Goal: Information Seeking & Learning: Understand process/instructions

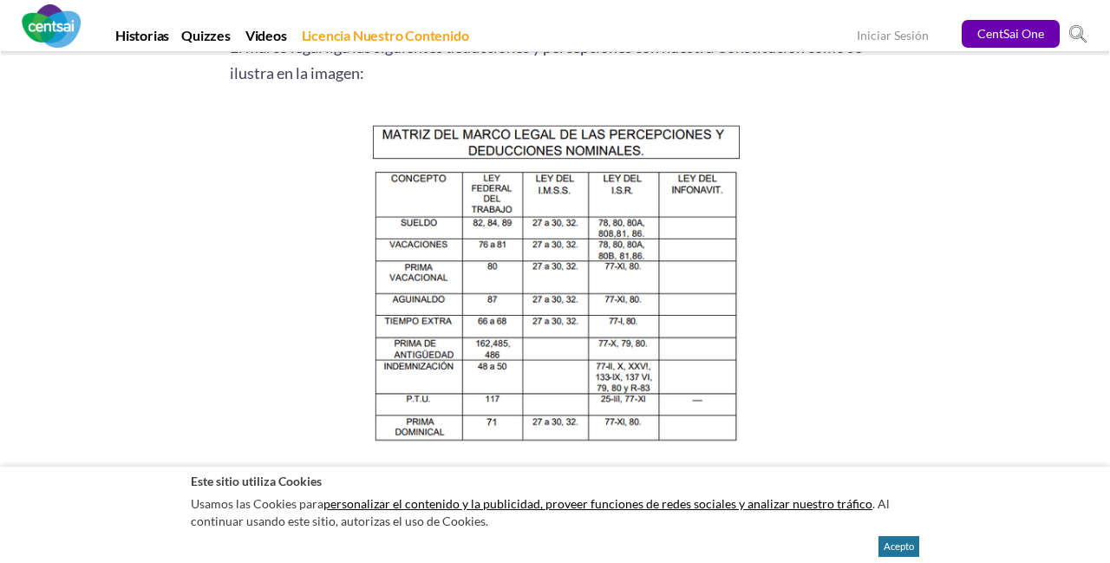
scroll to position [1779, 0]
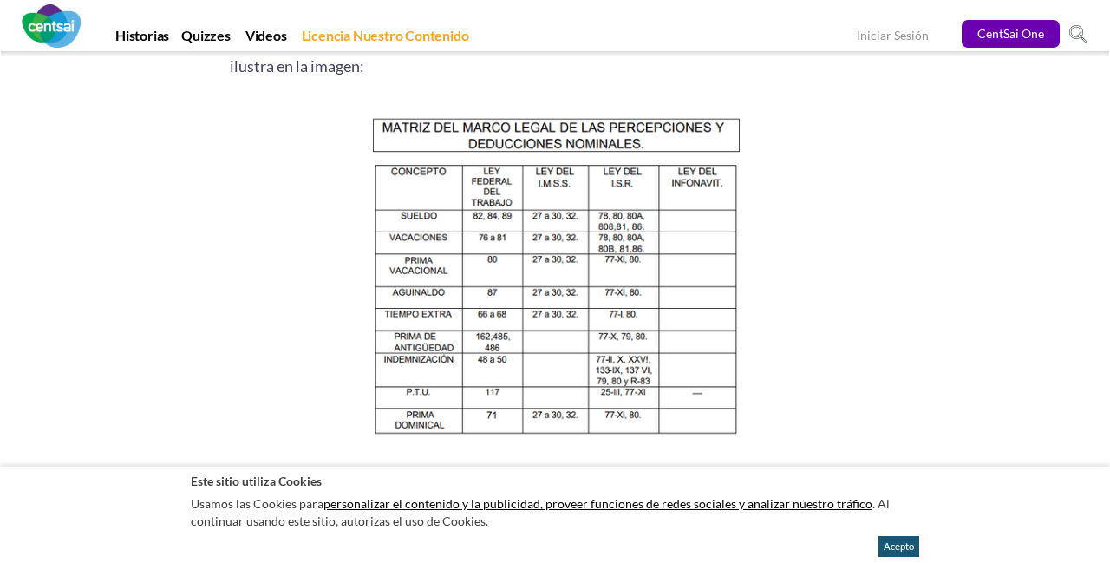
click at [888, 557] on button "Acepto" at bounding box center [898, 546] width 41 height 21
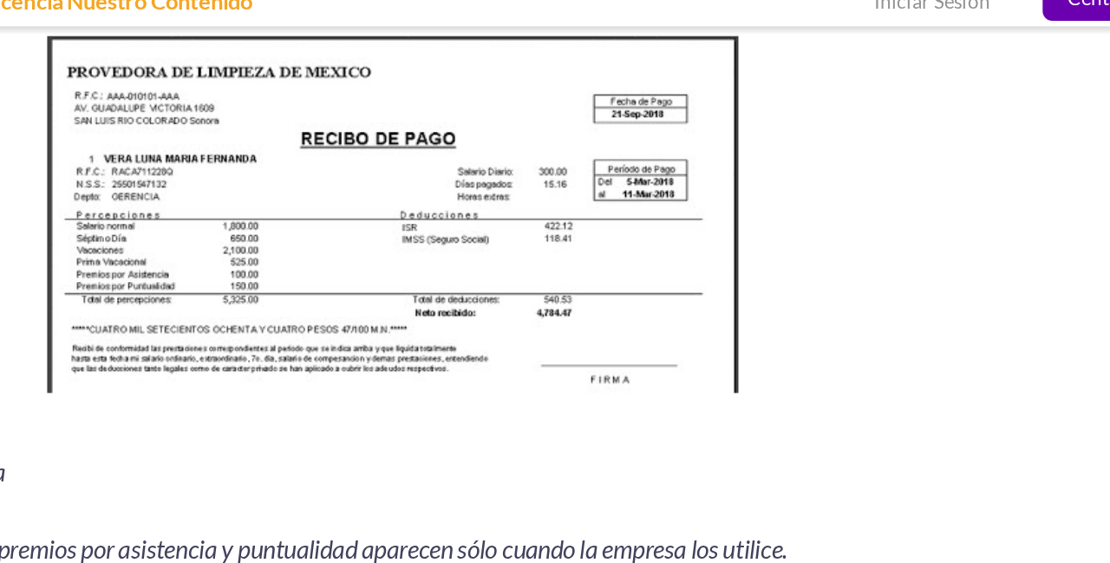
scroll to position [2322, 0]
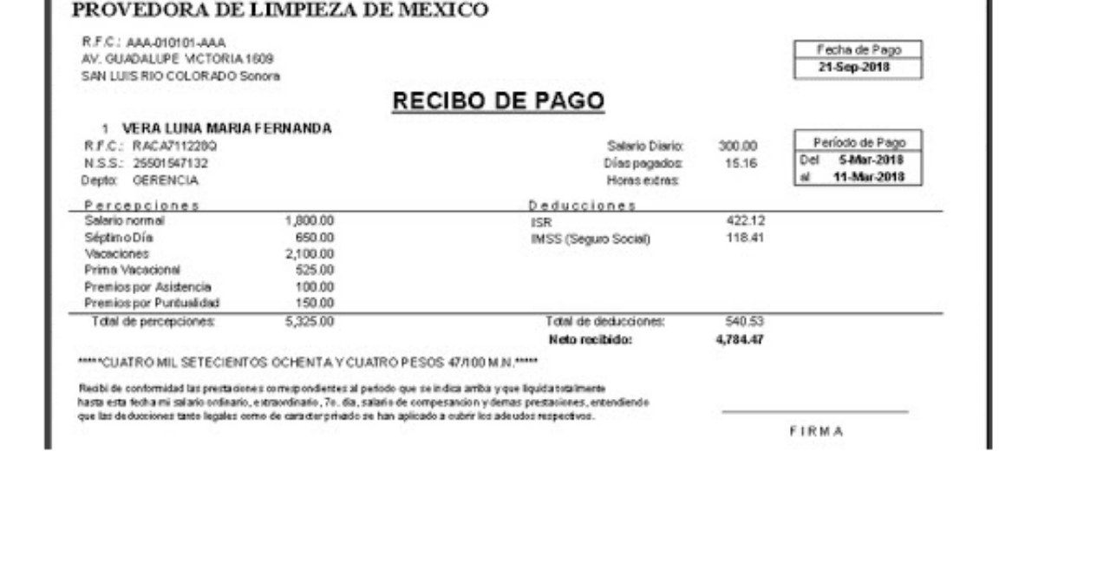
scroll to position [2257, 0]
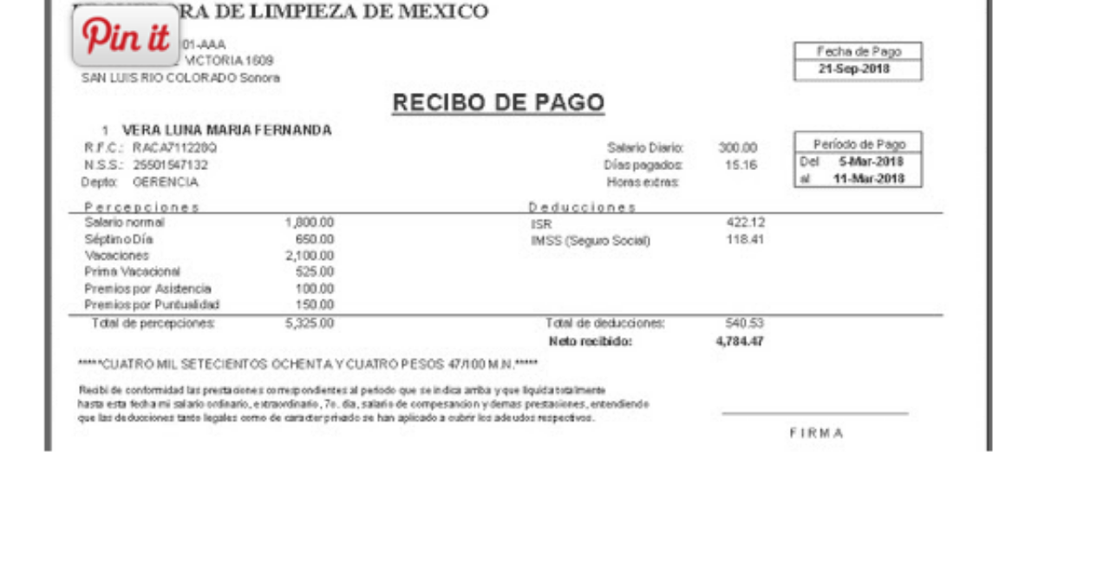
click at [692, 248] on img at bounding box center [555, 238] width 445 height 242
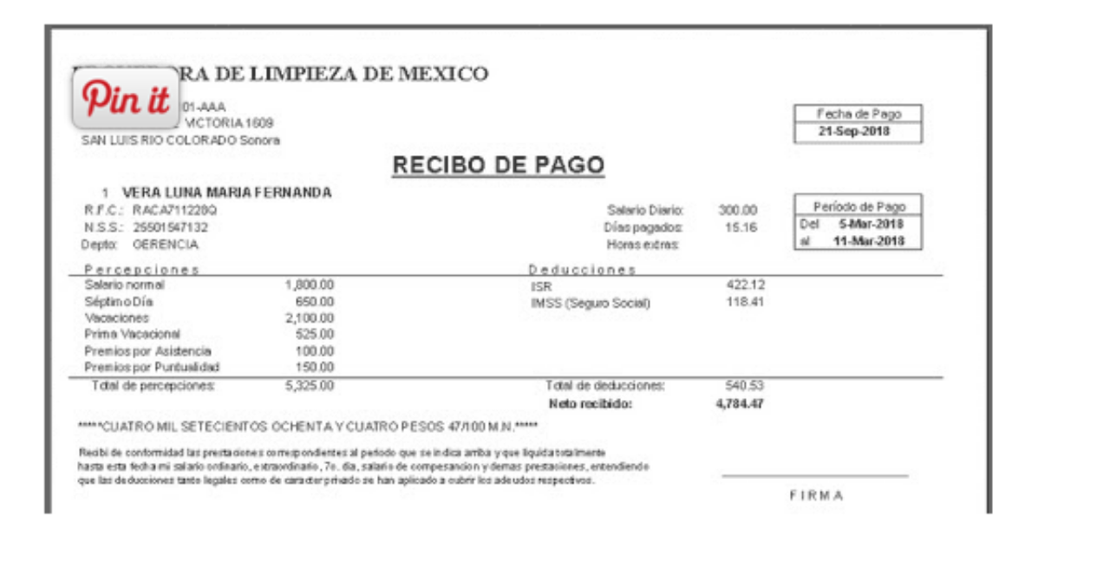
click at [383, 165] on span at bounding box center [377, 156] width 56 height 36
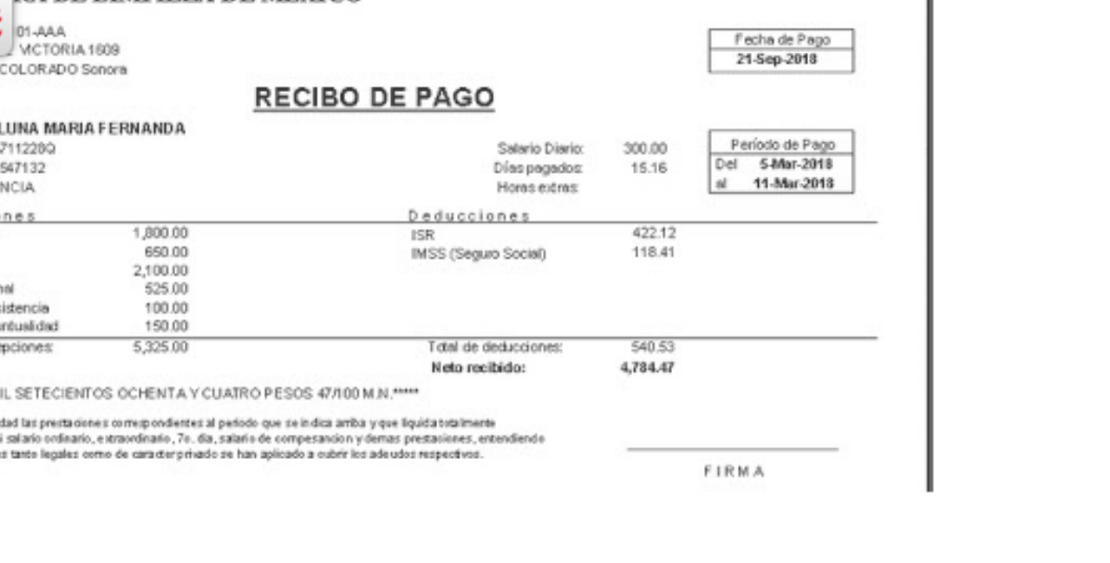
click at [744, 298] on img at bounding box center [555, 238] width 445 height 242
click at [753, 295] on img at bounding box center [555, 238] width 445 height 242
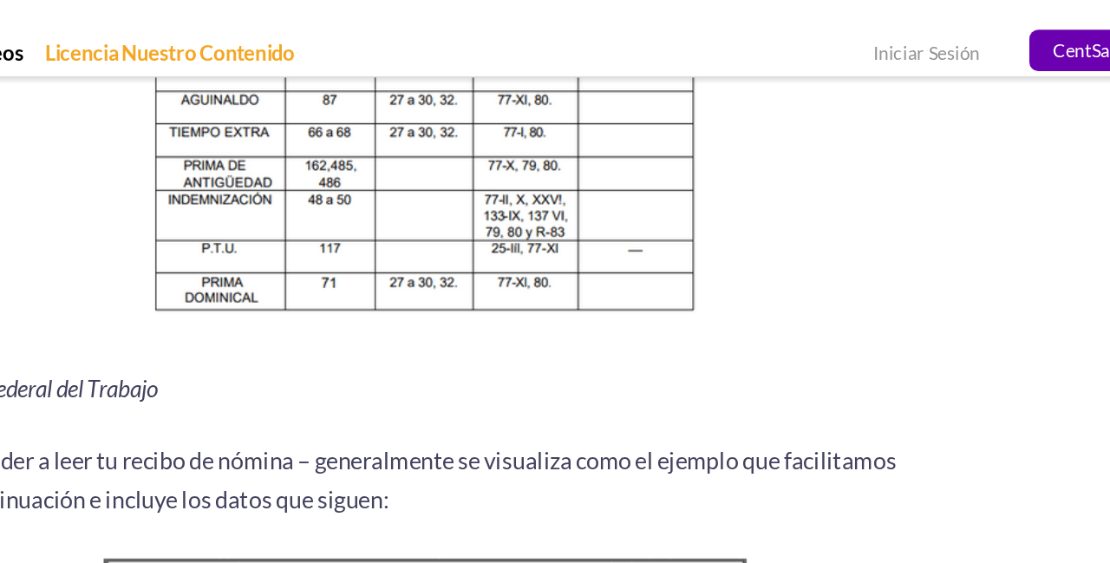
scroll to position [1995, 0]
